Goal: Navigation & Orientation: Understand site structure

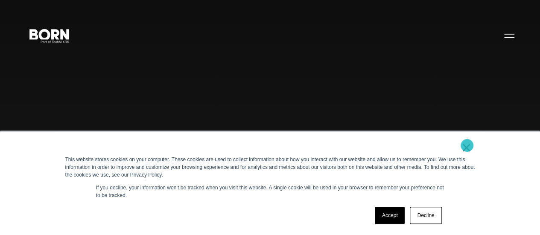
click at [467, 146] on link "×" at bounding box center [467, 148] width 10 height 8
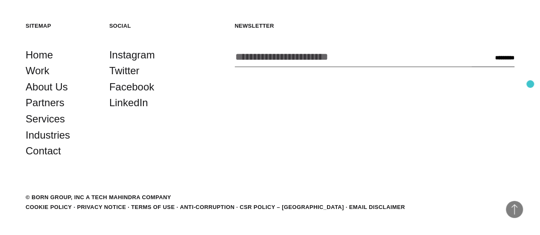
scroll to position [1848, 0]
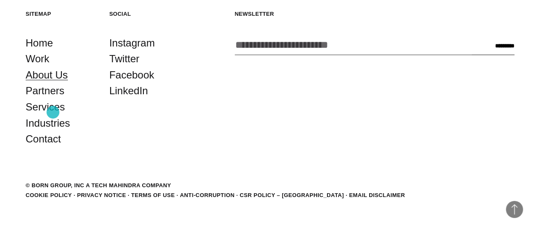
click at [53, 83] on link "About Us" at bounding box center [47, 75] width 42 height 16
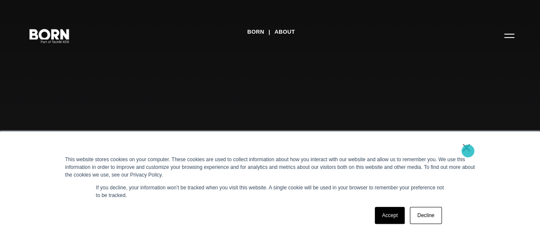
click at [468, 151] on link "×" at bounding box center [467, 148] width 10 height 8
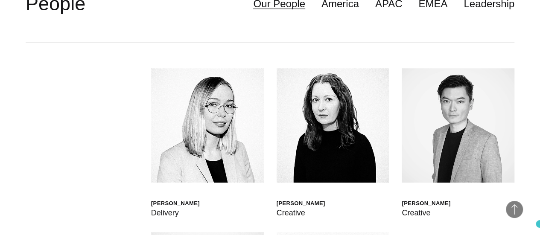
scroll to position [1865, 0]
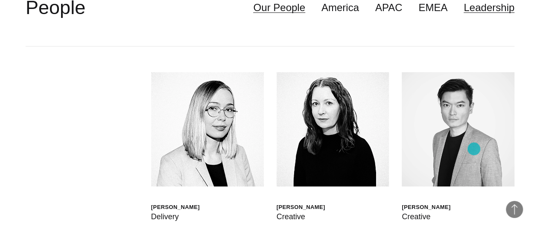
click at [474, 16] on link "Leadership" at bounding box center [489, 8] width 51 height 16
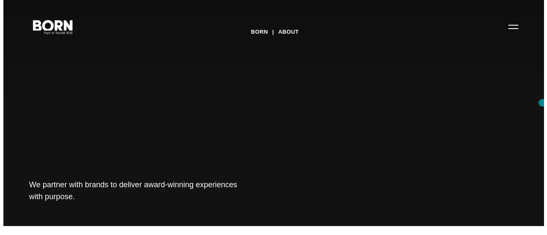
scroll to position [21, 0]
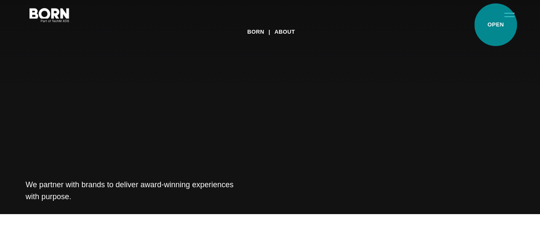
click at [499, 23] on button "Primary Menu" at bounding box center [509, 15] width 20 height 18
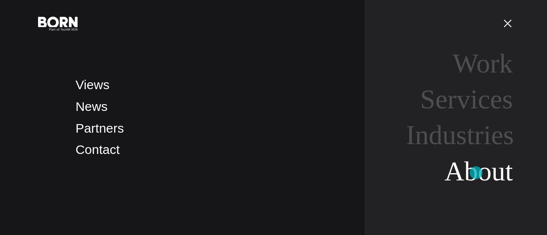
click at [476, 173] on link "About" at bounding box center [478, 171] width 68 height 30
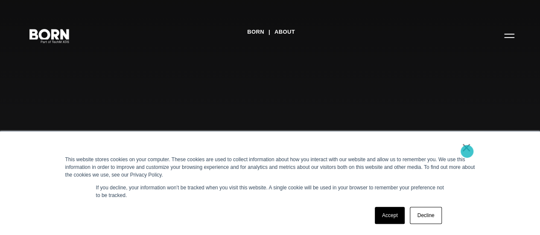
click at [467, 152] on link "×" at bounding box center [467, 148] width 10 height 8
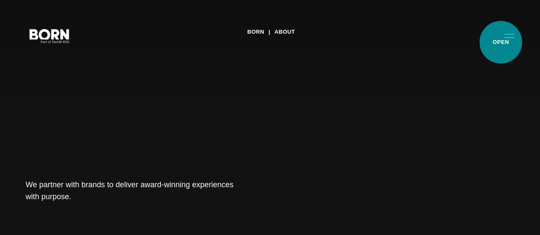
click at [501, 42] on button "Primary Menu" at bounding box center [509, 35] width 20 height 18
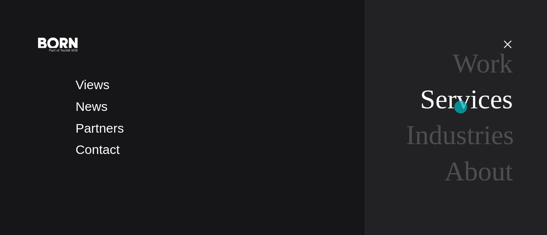
click at [460, 107] on link "Services" at bounding box center [466, 99] width 93 height 30
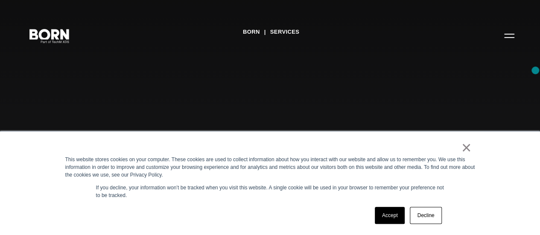
scroll to position [17, 0]
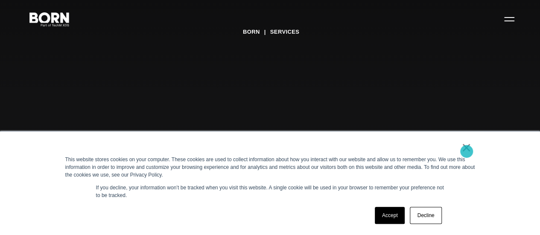
click at [467, 152] on link "×" at bounding box center [467, 148] width 10 height 8
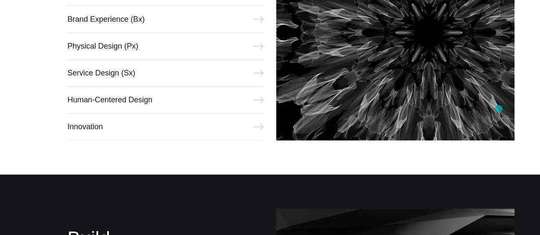
scroll to position [0, 0]
